Goal: Answer question/provide support

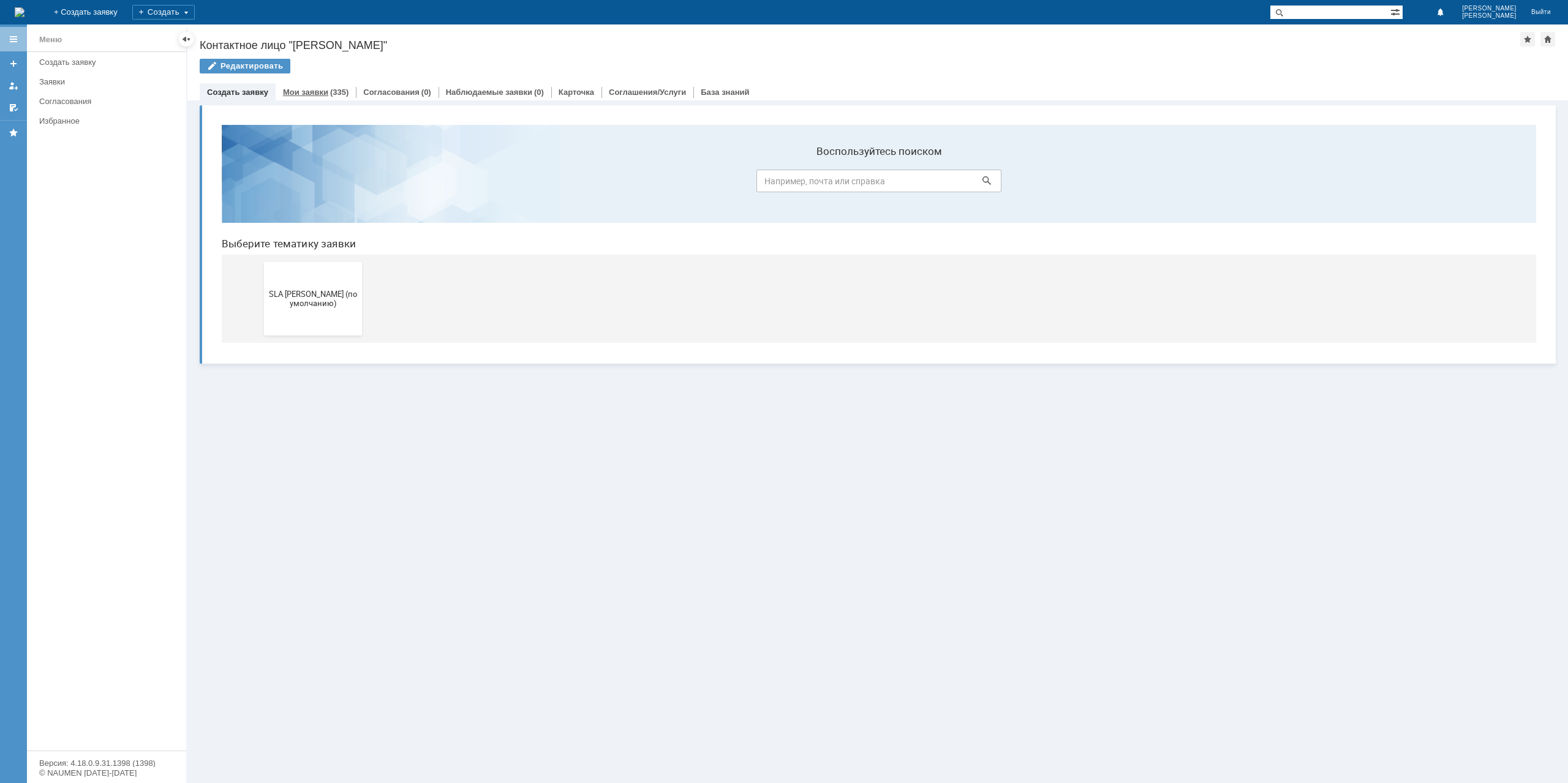
click at [302, 98] on div "Мои заявки (335)" at bounding box center [316, 91] width 80 height 17
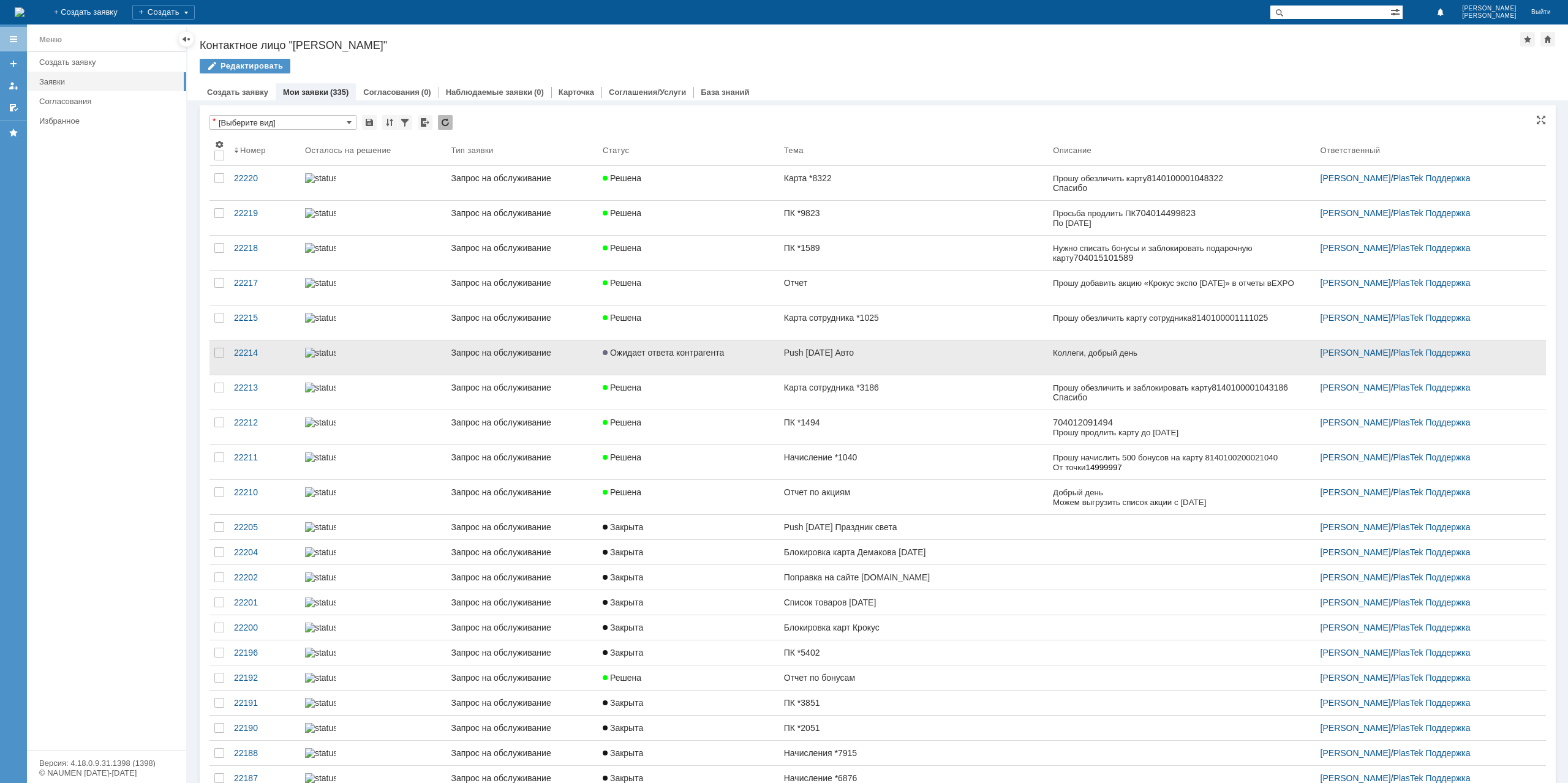
click at [838, 349] on div "Push [DATE] Авто" at bounding box center [914, 353] width 260 height 10
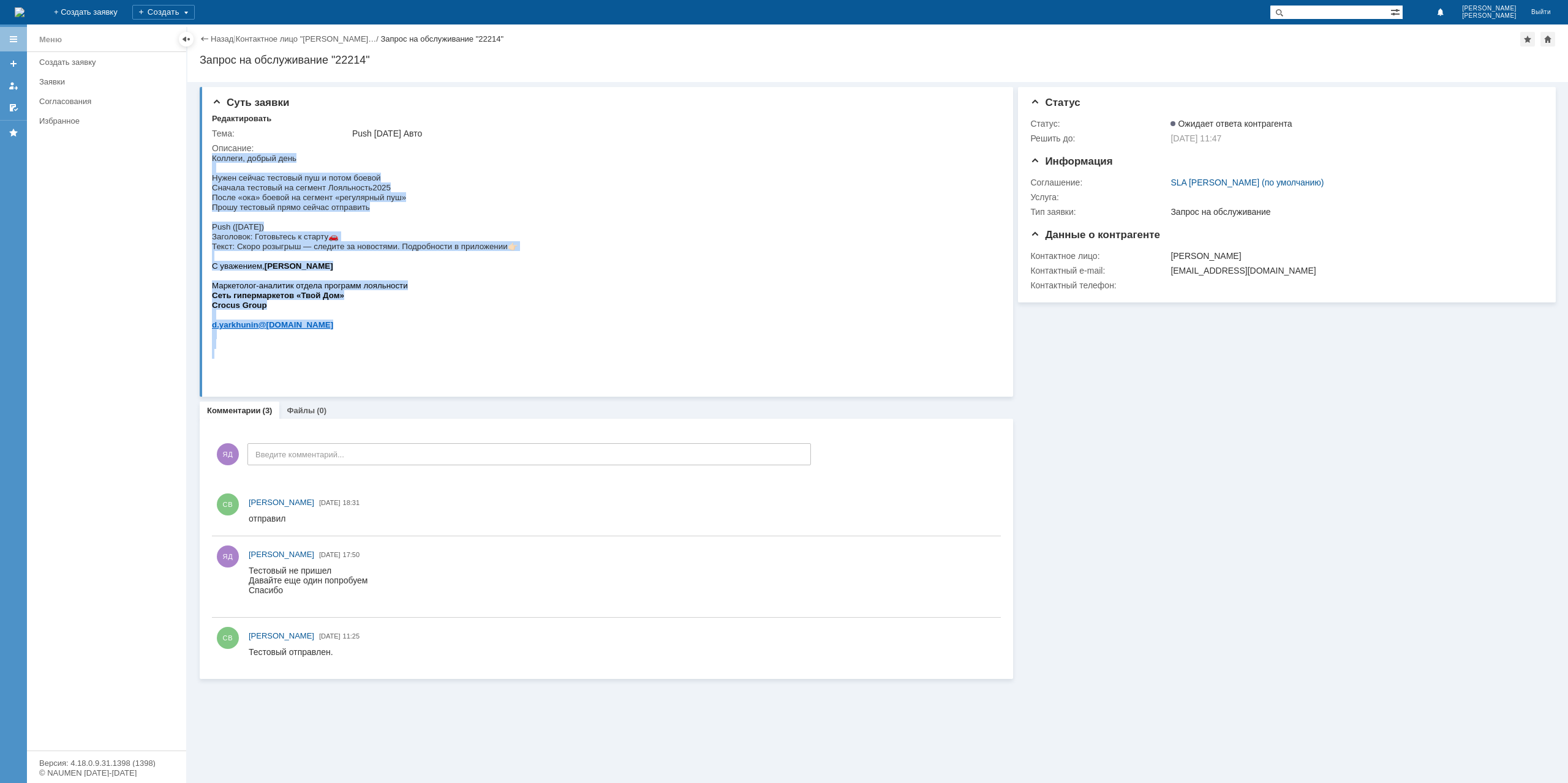
drag, startPoint x: 515, startPoint y: 258, endPoint x: 207, endPoint y: 249, distance: 308.1
click at [212, 249] on html "Коллеги, добрый день Нужен сейчас тестовый пуш и потом боевой Сначала тестовый …" at bounding box center [603, 256] width 783 height 206
click at [212, 241] on span "Заголовок: Готовьтесь к старту" at bounding box center [270, 237] width 116 height 9
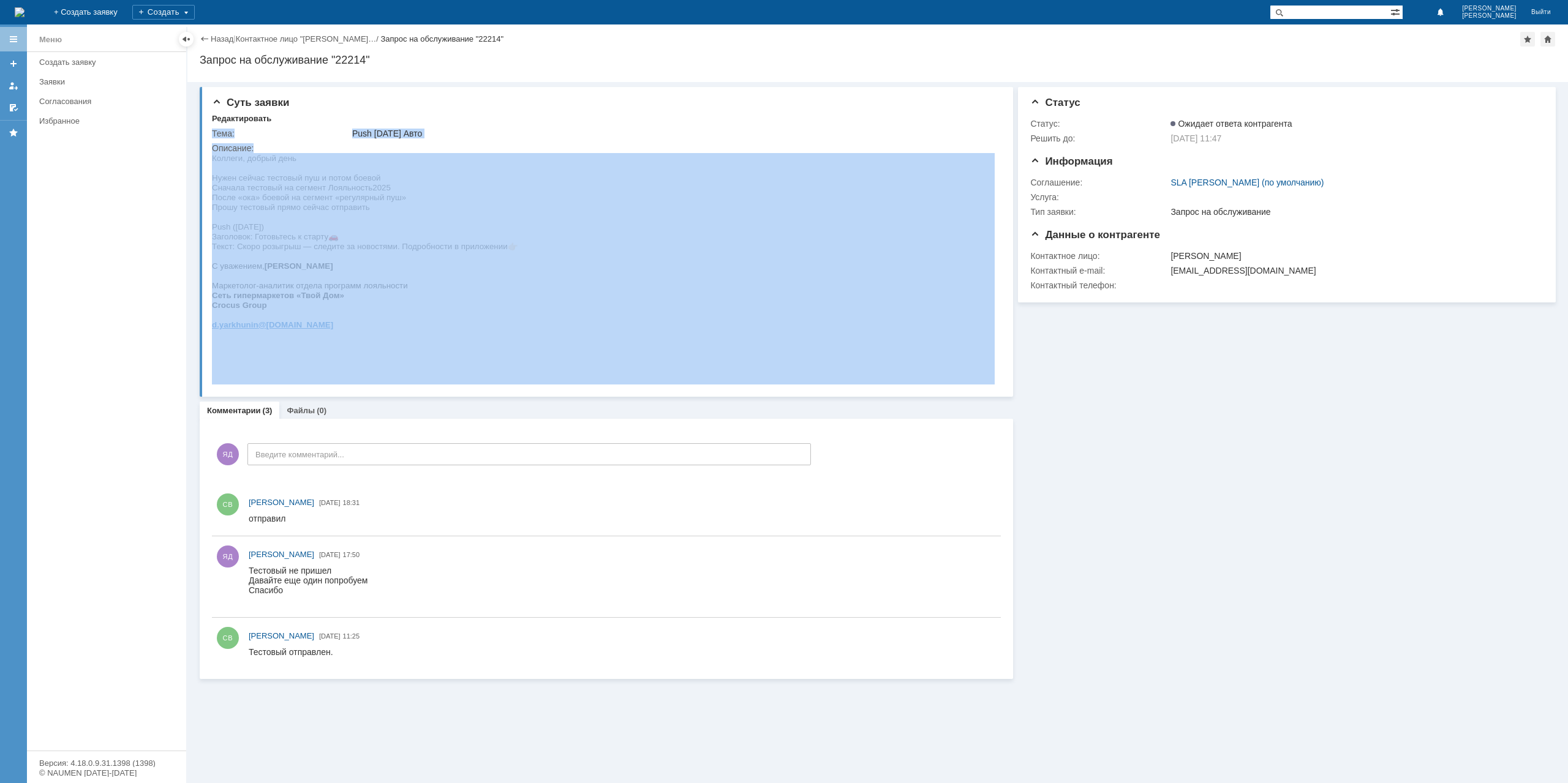
drag, startPoint x: 423, startPoint y: 398, endPoint x: 276, endPoint y: 248, distance: 210.0
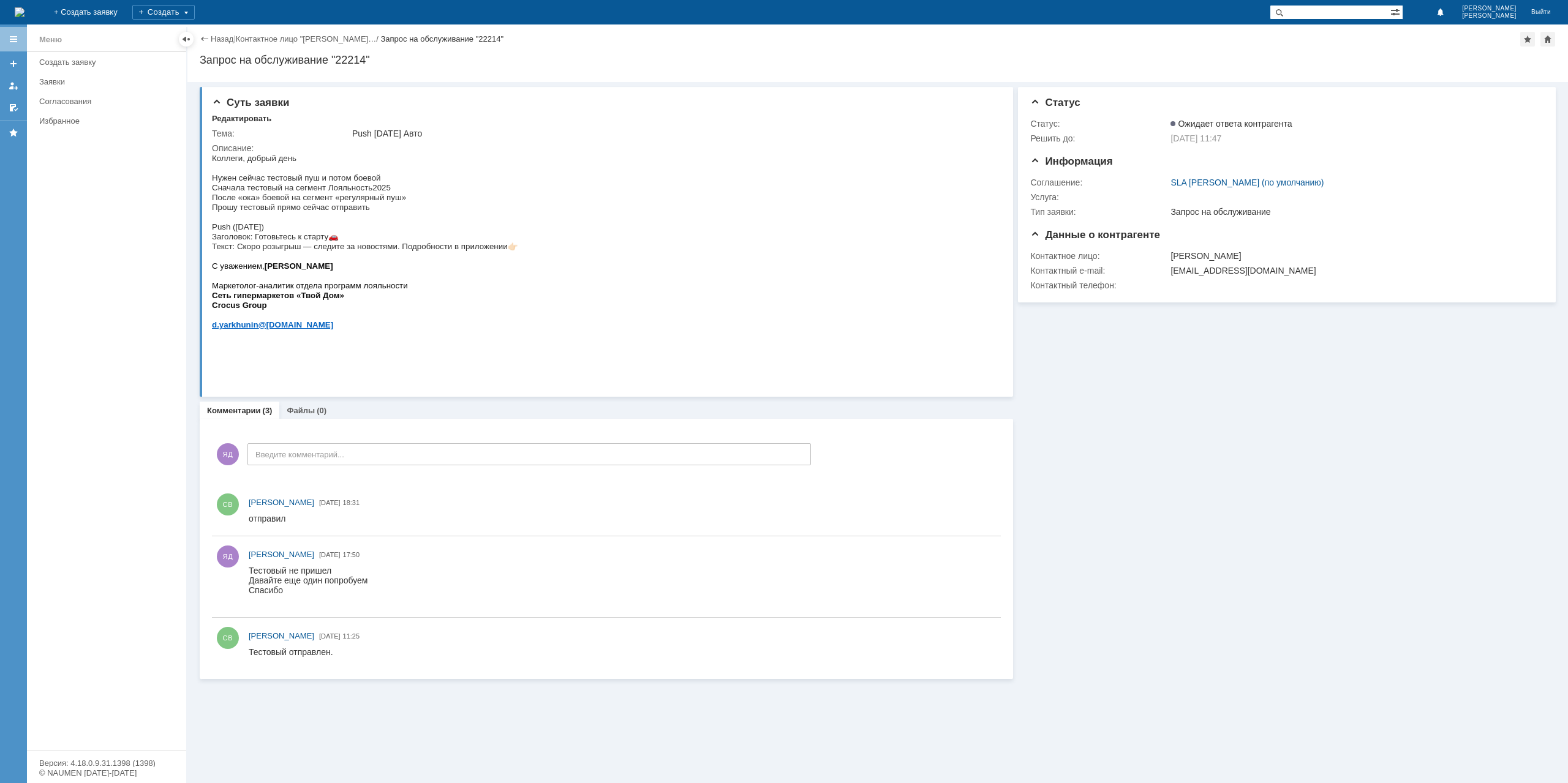
click at [276, 241] on span "Заголовок: Готовьтесь к старту" at bounding box center [270, 237] width 116 height 9
drag, startPoint x: 213, startPoint y: 244, endPoint x: 516, endPoint y: 259, distance: 303.4
click at [516, 259] on p "Заголовок: Готовьтесь к старту 🚗 Текст: Скоро розыгрыш — следите за новостями. …" at bounding box center [365, 250] width 306 height 39
copy p "Заголовок: Готовьтесь к старту 🚗 Текст: Скоро розыгрыш — следите за новостями. …"
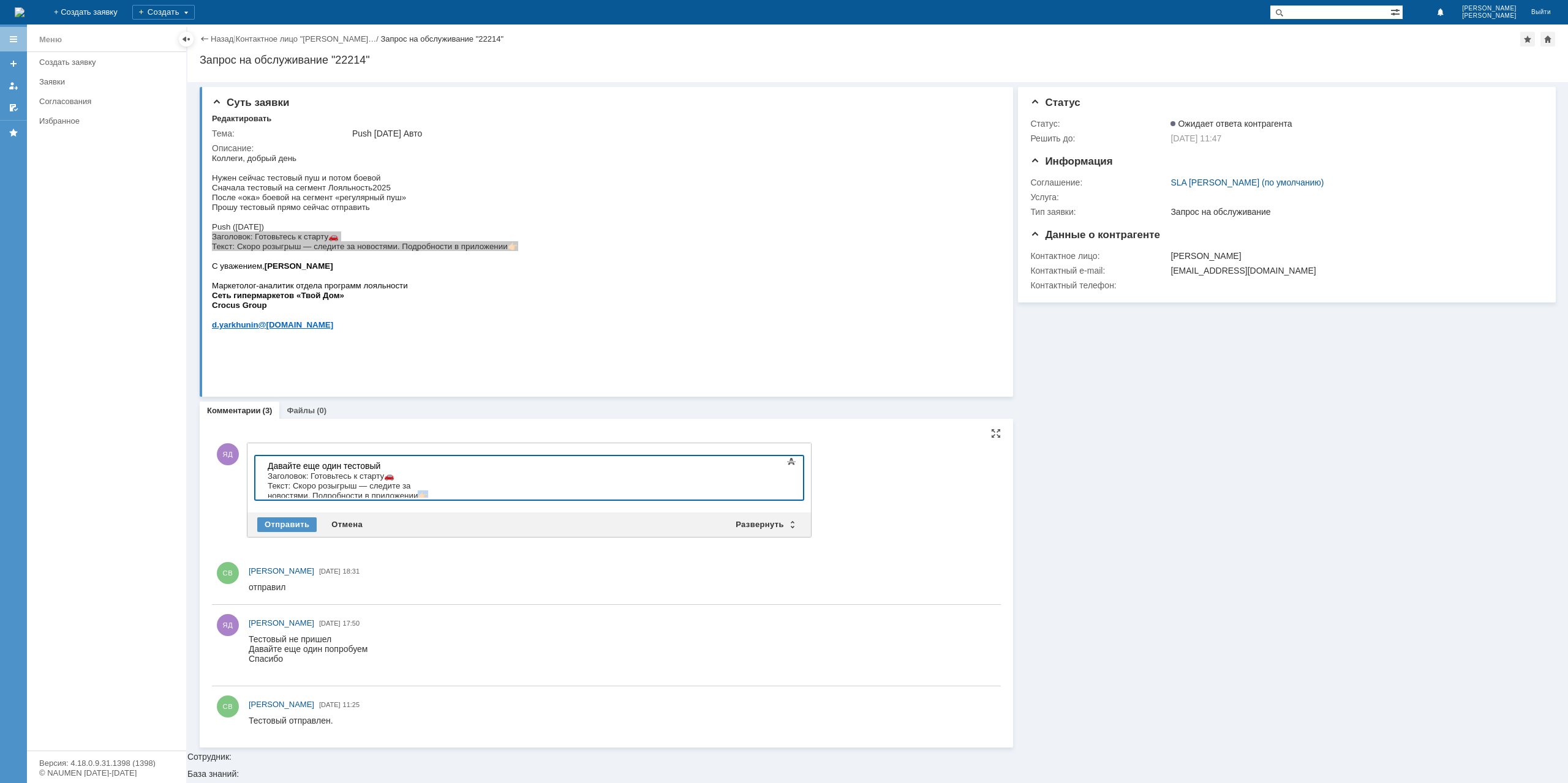
drag, startPoint x: 580, startPoint y: 489, endPoint x: 567, endPoint y: 492, distance: 13.3
click at [441, 492] on div "Давайте еще один тестовый Заголовок: Готовьтесь к старту 🚗 Текст: Скоро розыгры…" at bounding box center [355, 481] width 174 height 39
copy span "👉🏻"
click at [319, 484] on span "Текст: Скоро розыгрыш — следите за новостями. Подробности в приложении" at bounding box center [343, 491] width 150 height 19
click at [417, 490] on span "Текст: Скоро грандиозный розыгрыш — следите за новостями. Подробности в приложе…" at bounding box center [342, 496] width 149 height 29
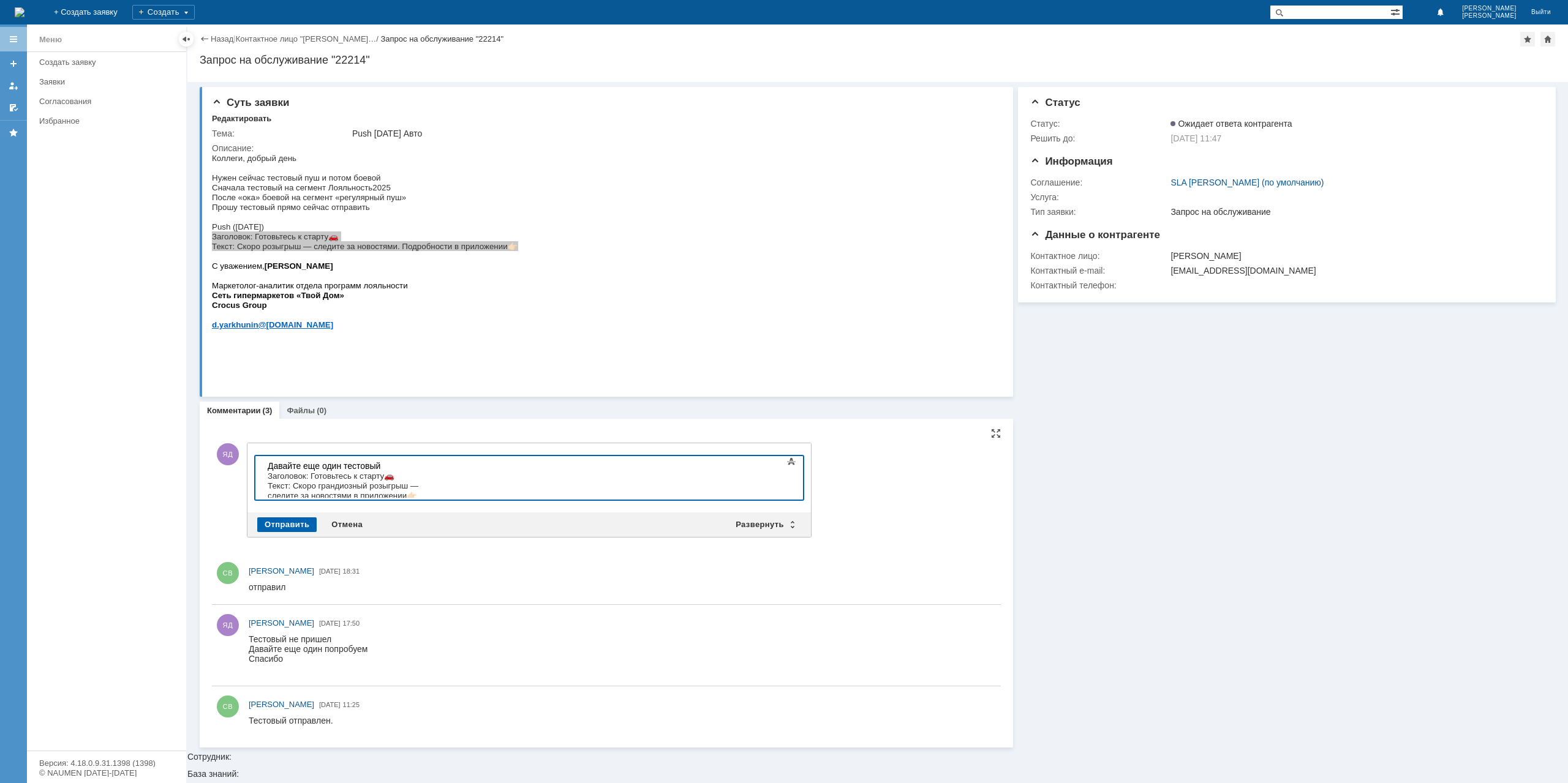
click at [290, 521] on div "Отправить" at bounding box center [287, 524] width 59 height 15
